Goal: Browse casually: Explore the website without a specific task or goal

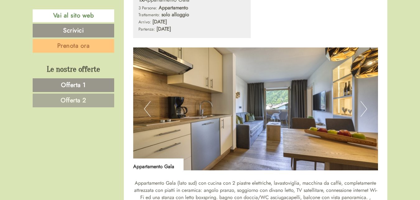
scroll to position [374, 0]
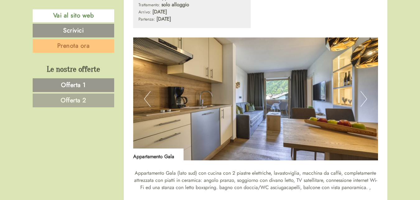
click at [368, 94] on img at bounding box center [255, 98] width 245 height 123
click at [364, 92] on button "Next" at bounding box center [364, 99] width 7 height 16
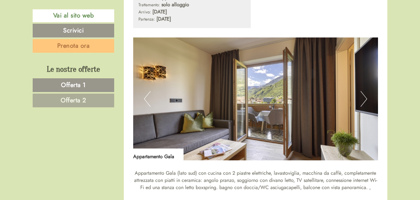
click at [364, 92] on button "Next" at bounding box center [364, 99] width 7 height 16
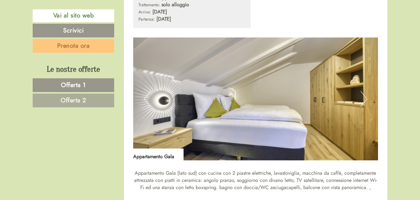
click at [364, 92] on button "Next" at bounding box center [364, 99] width 7 height 16
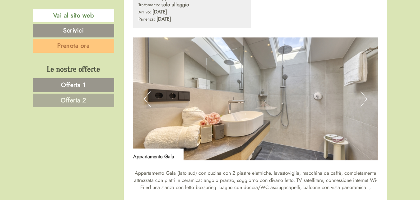
click at [364, 92] on button "Next" at bounding box center [364, 99] width 7 height 16
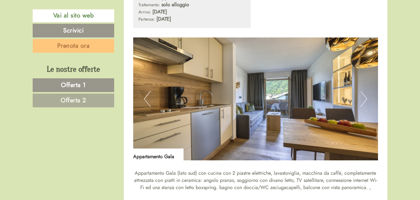
click at [364, 92] on button "Next" at bounding box center [364, 99] width 7 height 16
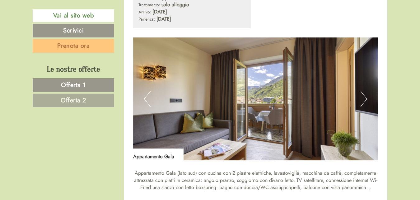
click at [147, 94] on button "Previous" at bounding box center [147, 99] width 7 height 16
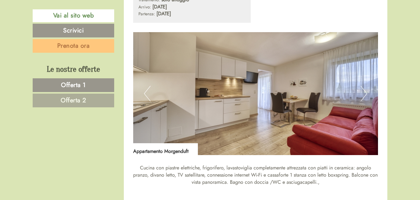
scroll to position [872, 0]
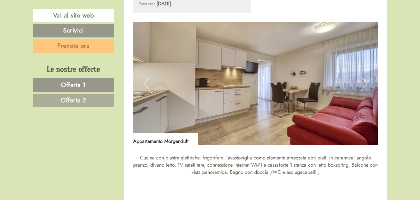
click at [367, 76] on button "Next" at bounding box center [364, 84] width 7 height 16
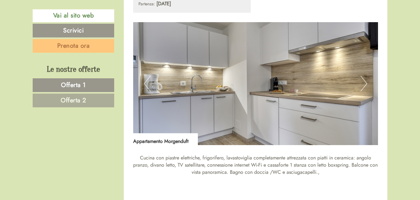
click at [367, 76] on button "Next" at bounding box center [364, 84] width 7 height 16
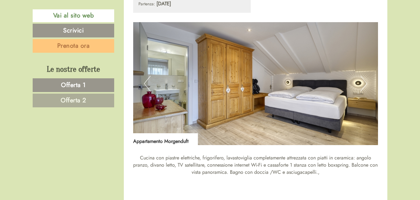
click at [367, 76] on button "Next" at bounding box center [364, 84] width 7 height 16
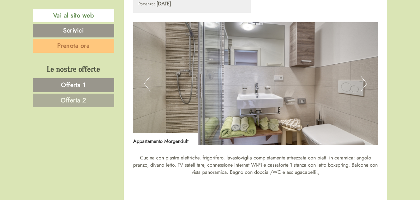
click at [367, 76] on button "Next" at bounding box center [364, 84] width 7 height 16
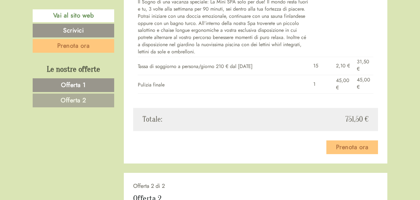
scroll to position [623, 0]
